Goal: Transaction & Acquisition: Purchase product/service

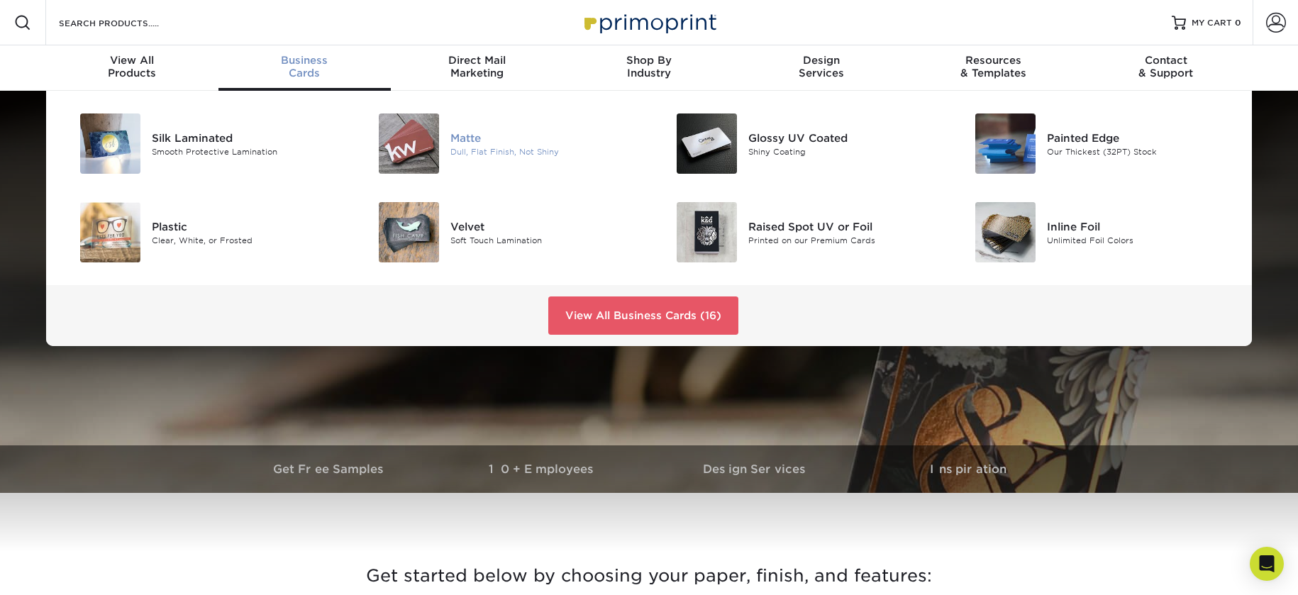
click at [426, 156] on img at bounding box center [409, 144] width 60 height 60
click at [111, 141] on img at bounding box center [110, 144] width 60 height 60
